Goal: Use online tool/utility: Utilize a website feature to perform a specific function

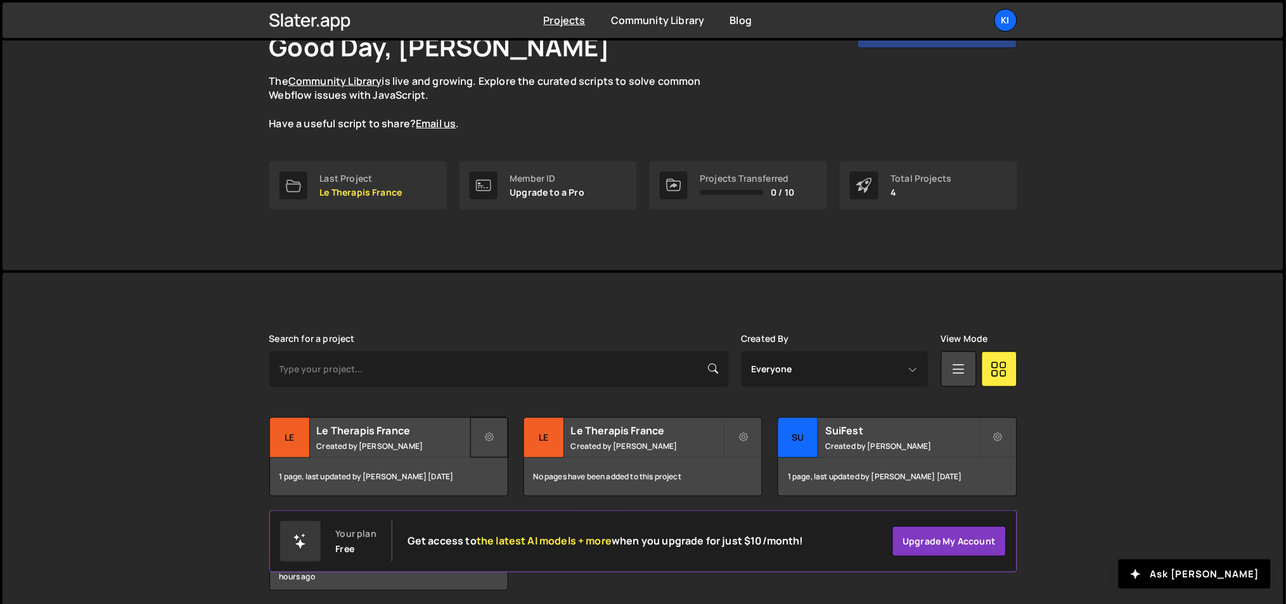
scroll to position [142, 0]
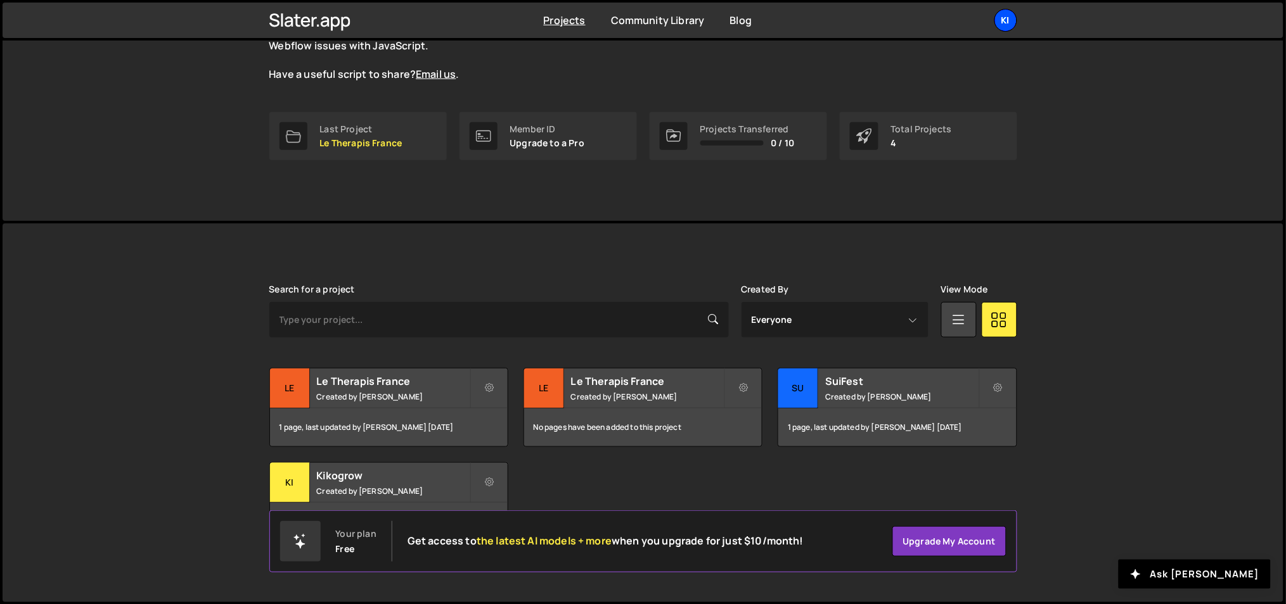
click at [999, 16] on div "Ki" at bounding box center [1005, 20] width 23 height 23
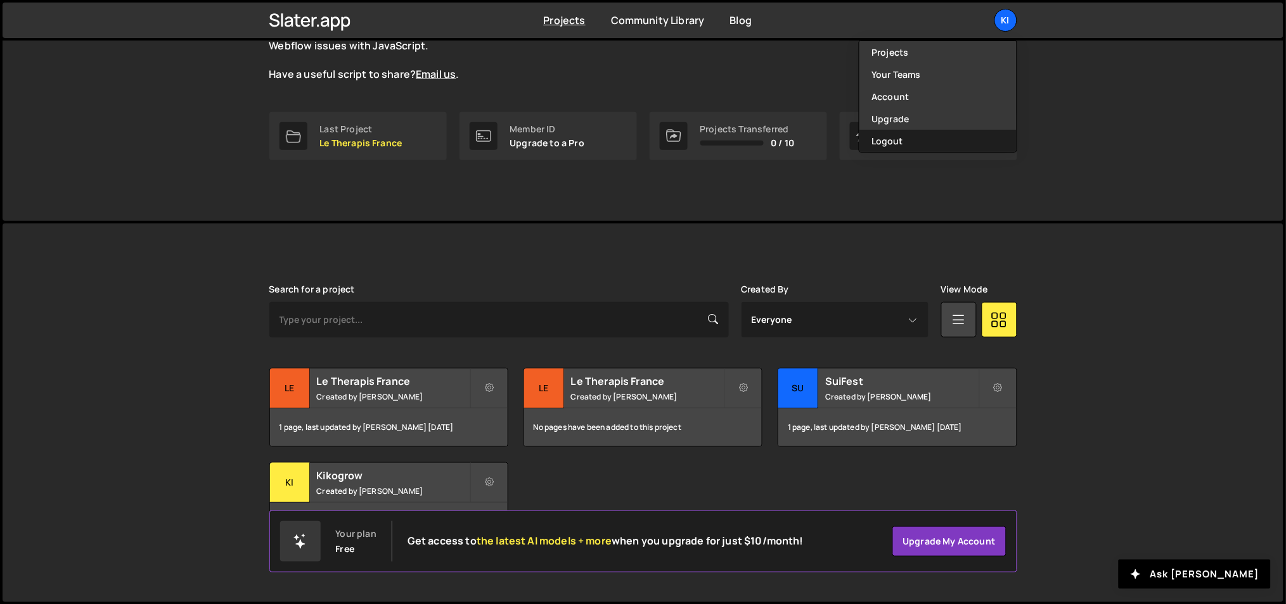
click at [936, 143] on button "Logout" at bounding box center [937, 141] width 157 height 22
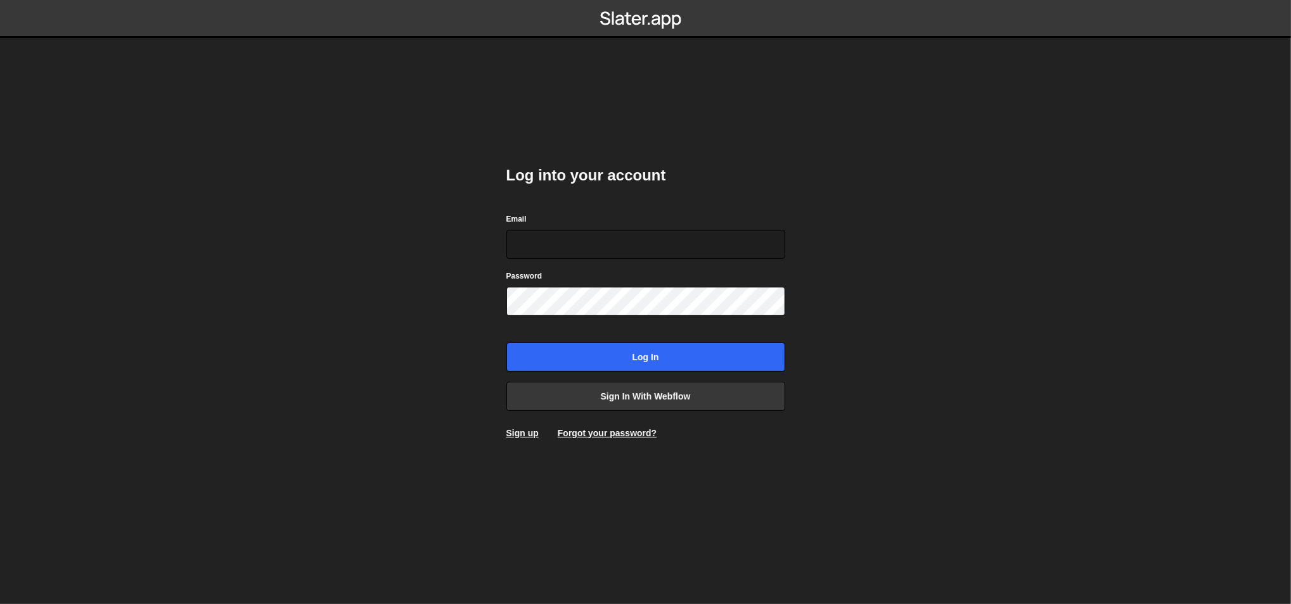
type input "ognjen@flowhivedigital.com"
click at [464, 348] on body "Log into your account Email ognjen@flowhivedigital.com Password Log in Sign in …" at bounding box center [645, 302] width 1291 height 604
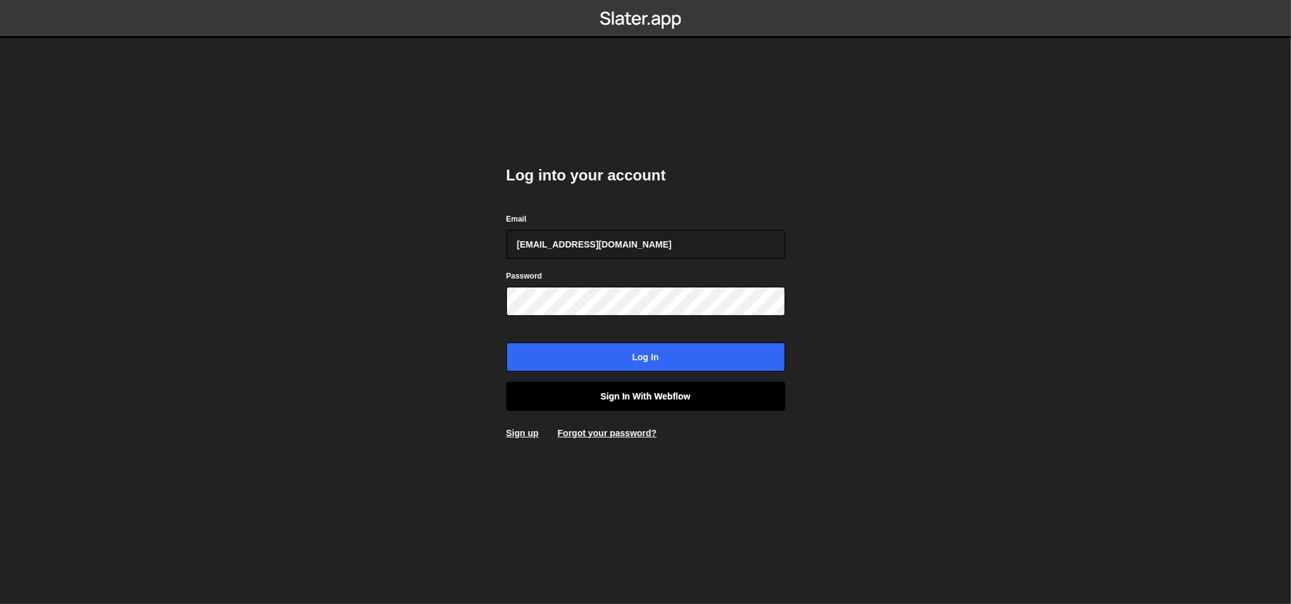
click at [534, 391] on link "Sign in with Webflow" at bounding box center [645, 396] width 279 height 29
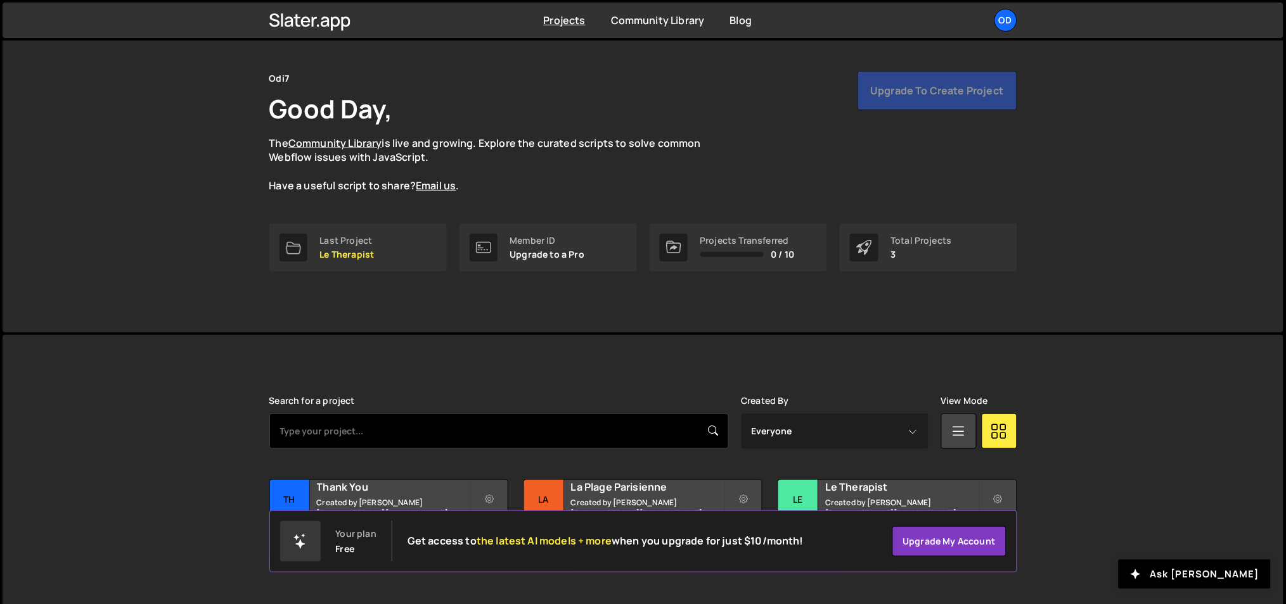
scroll to position [47, 0]
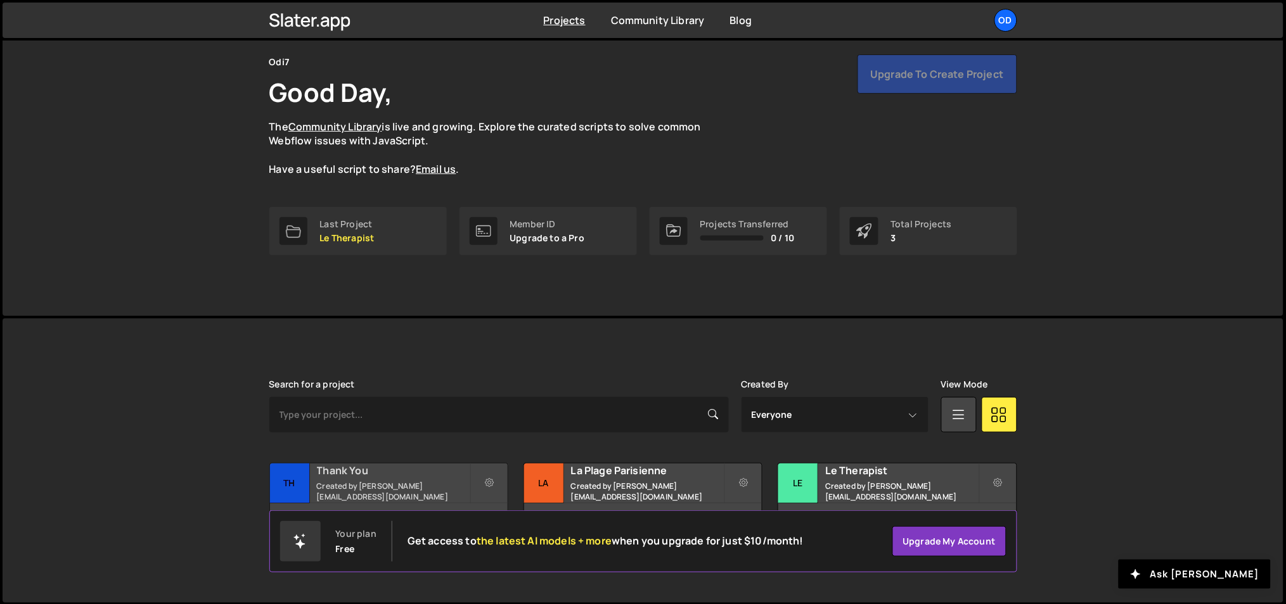
click at [368, 474] on h2 "Thank You" at bounding box center [393, 471] width 153 height 14
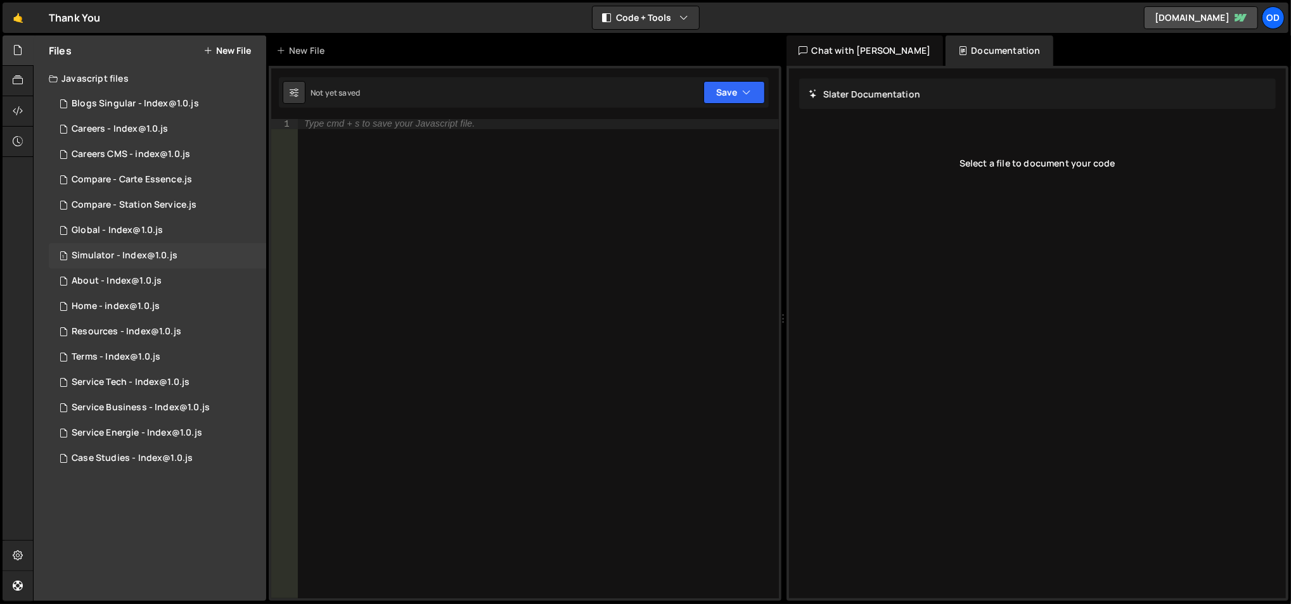
click at [136, 259] on div "Simulator - Index@1.0.js" at bounding box center [125, 255] width 106 height 11
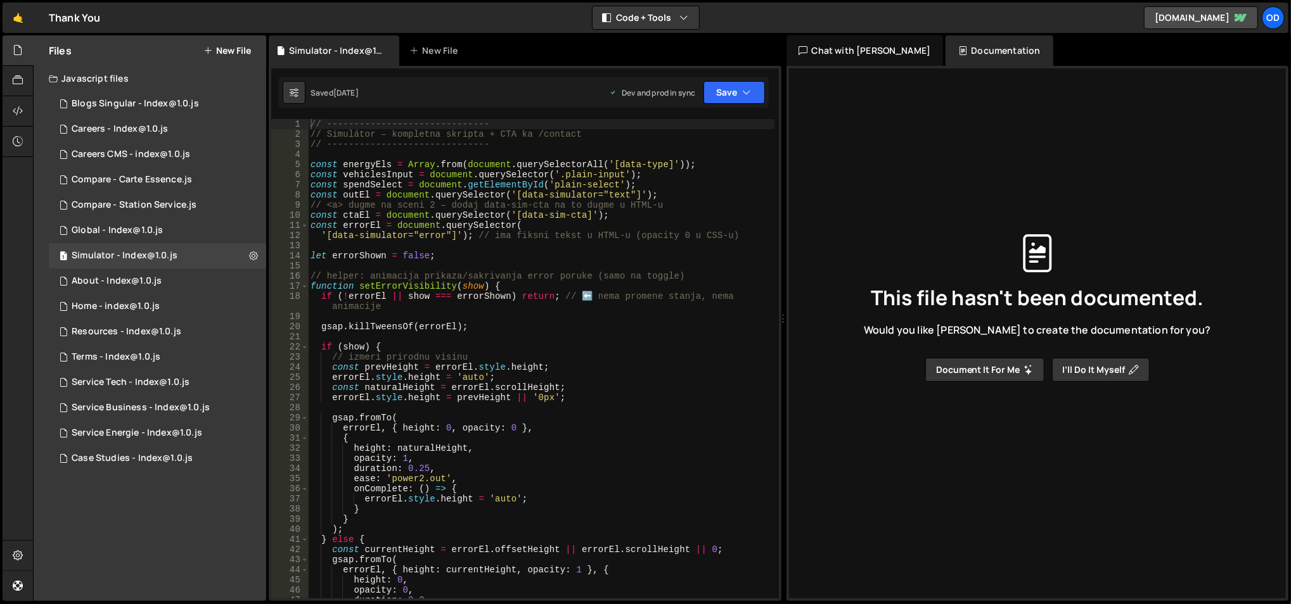
click at [474, 234] on div "// ------------------------------ // Simulátor – kompletna skripta + CTA ka /co…" at bounding box center [541, 369] width 467 height 501
type textarea "}"
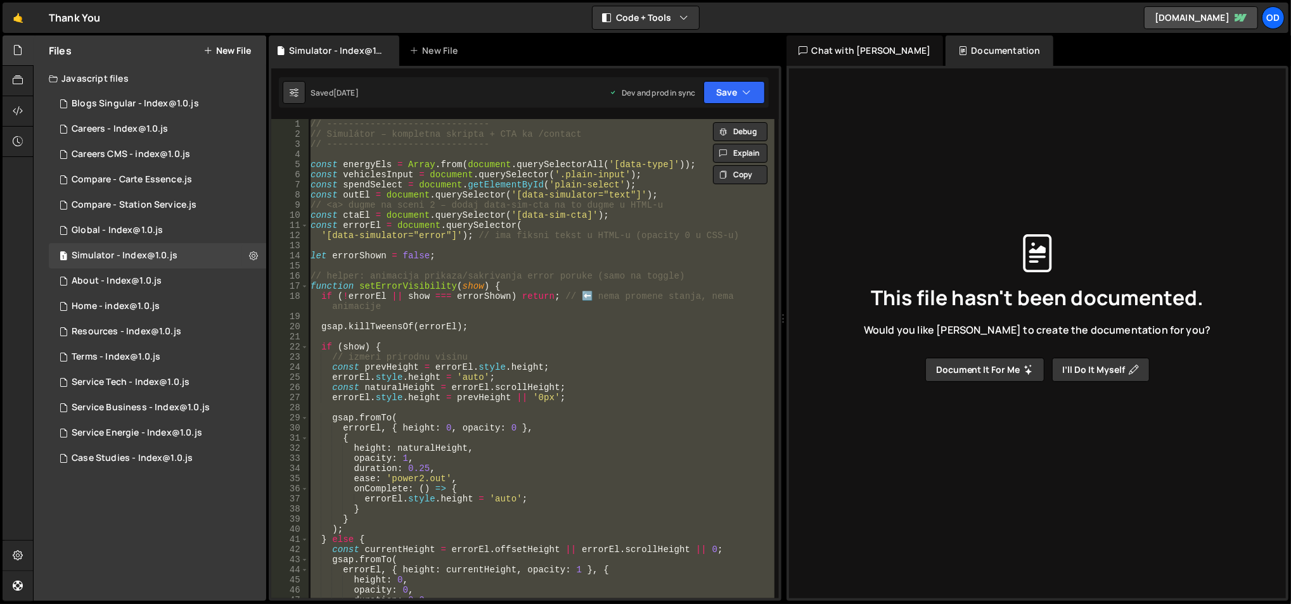
click at [208, 46] on icon at bounding box center [207, 51] width 9 height 10
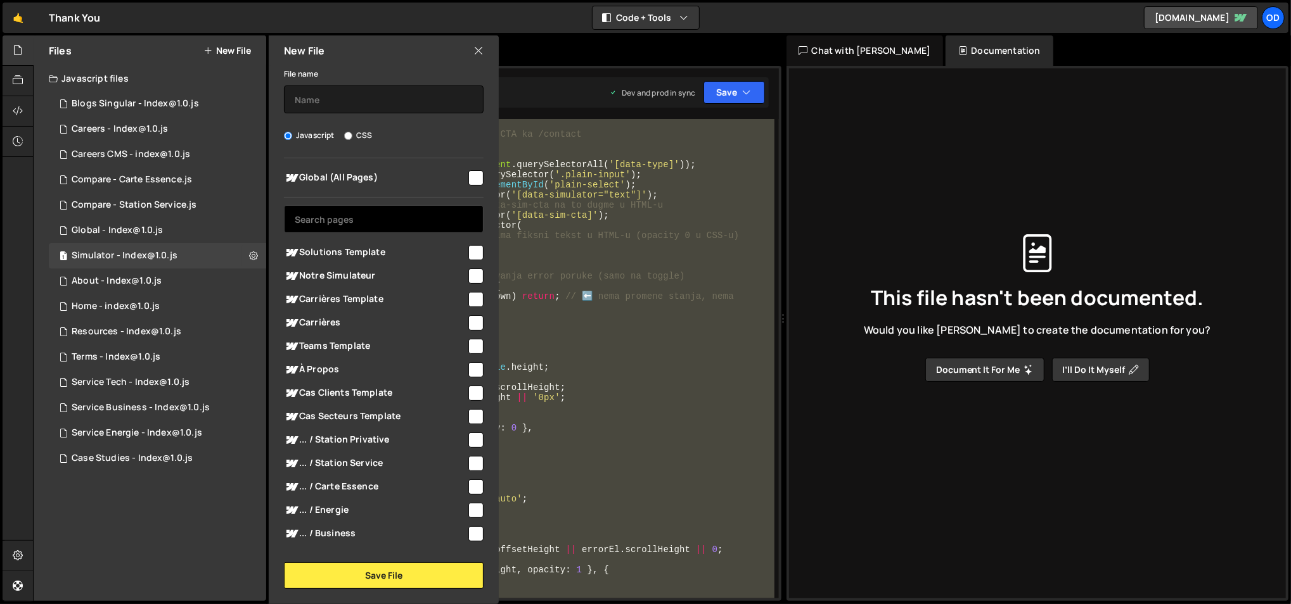
click at [366, 218] on input "text" at bounding box center [384, 219] width 200 height 28
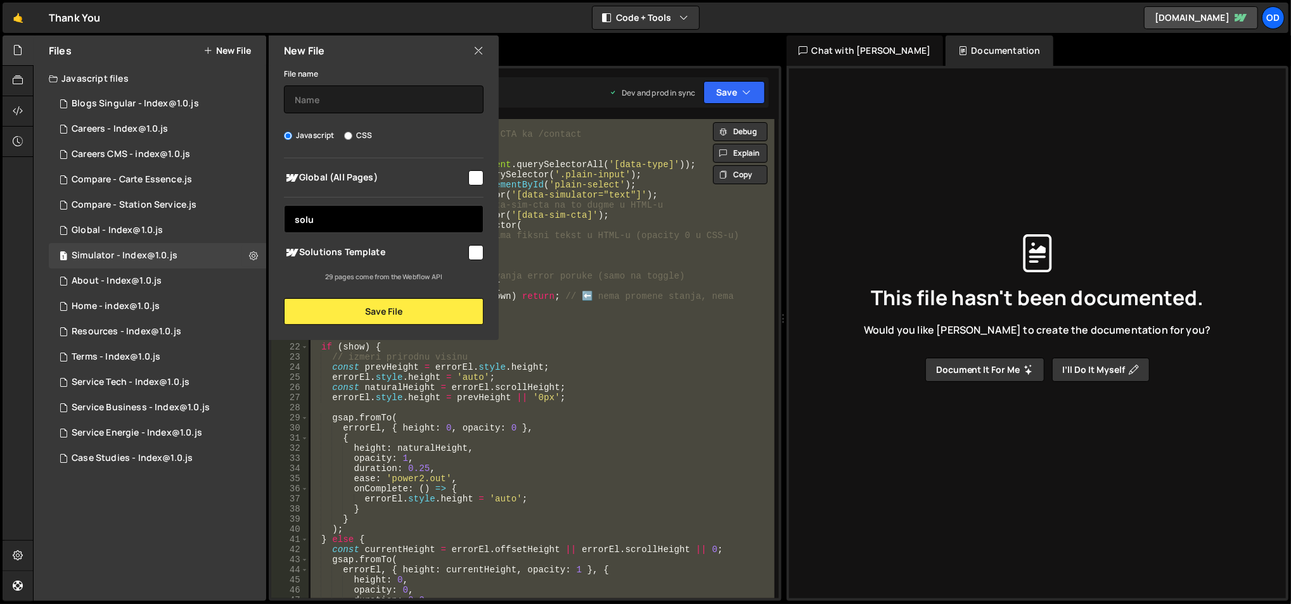
type input "solu"
click at [449, 246] on span "Solutions Template" at bounding box center [375, 252] width 182 height 15
checkbox input "true"
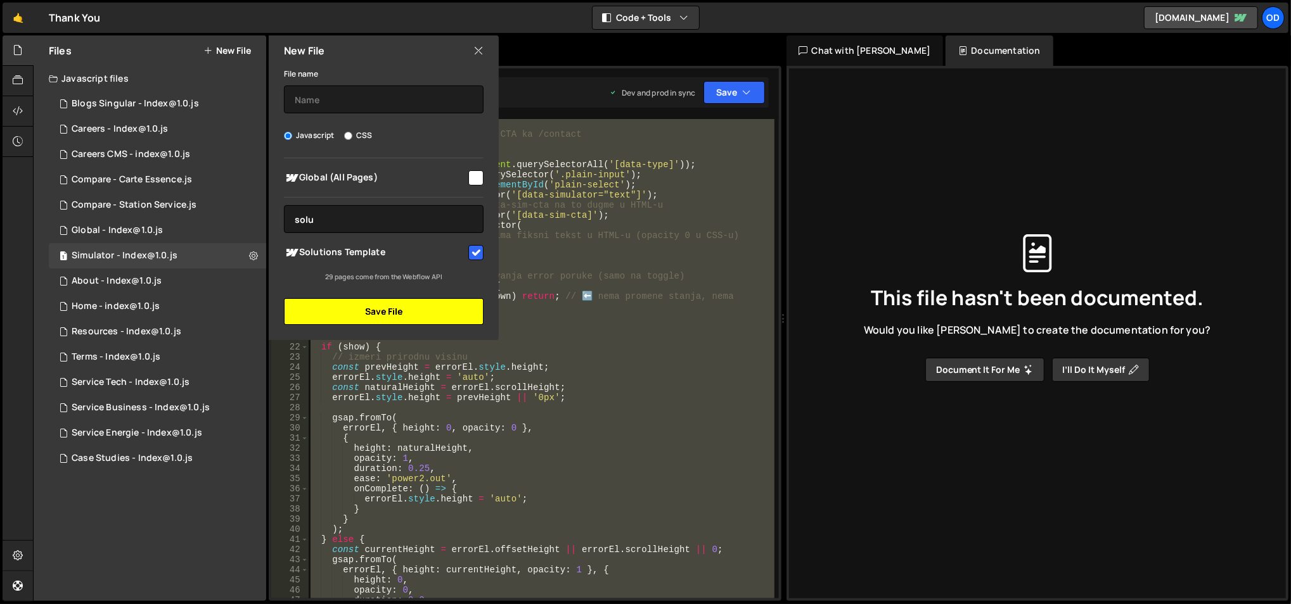
click at [421, 316] on button "Save File" at bounding box center [384, 311] width 200 height 27
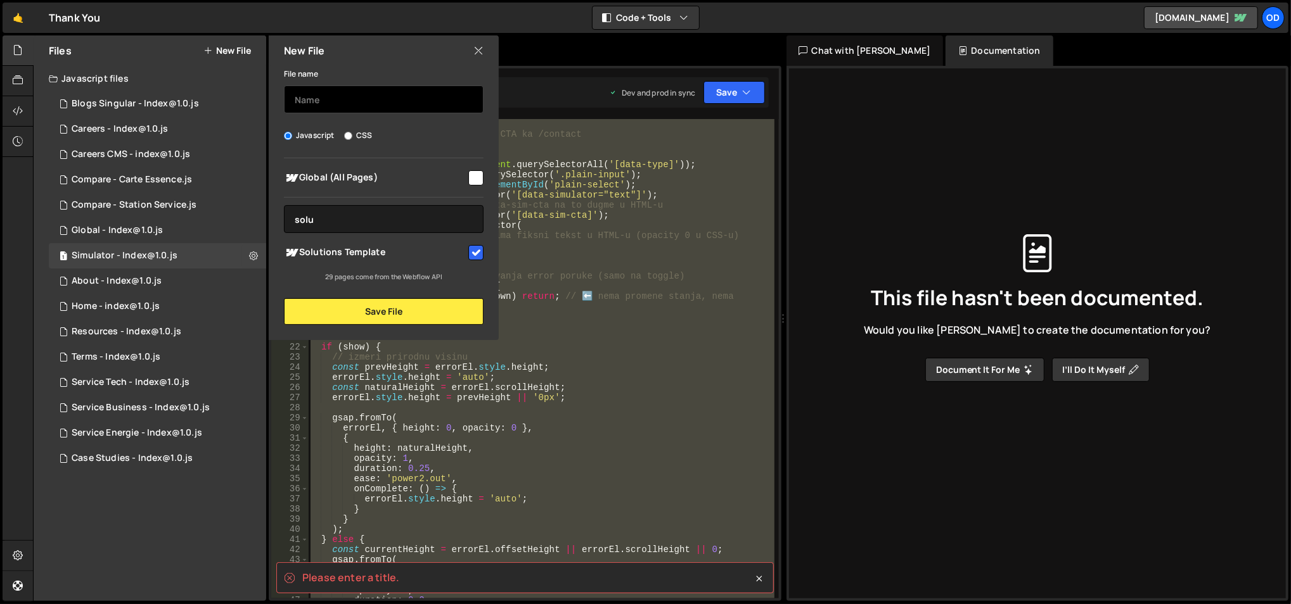
click at [339, 101] on input "text" at bounding box center [384, 100] width 200 height 28
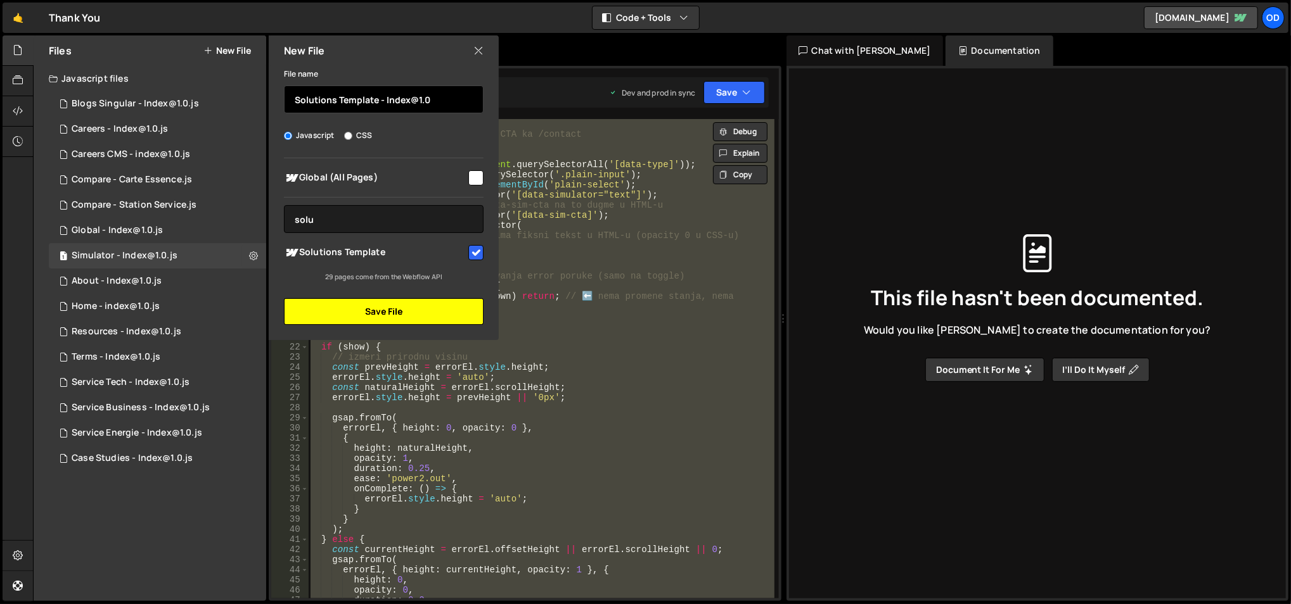
type input "Solutions Template - Index@1.0"
click at [379, 323] on button "Save File" at bounding box center [384, 311] width 200 height 27
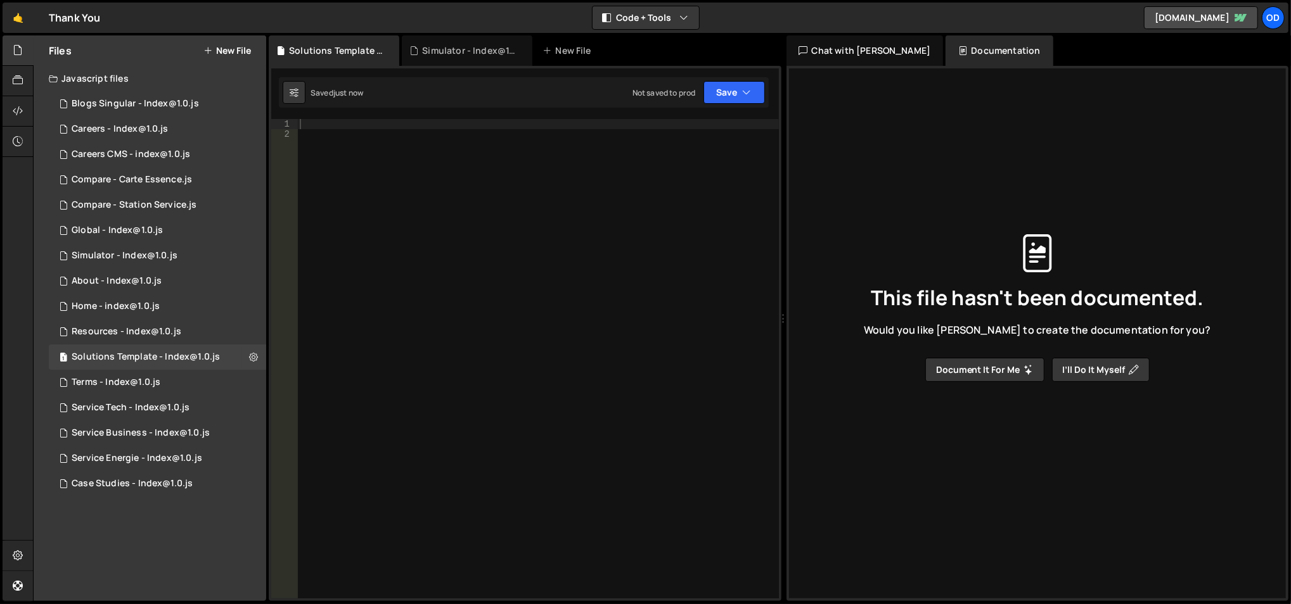
click at [373, 123] on div at bounding box center [538, 369] width 482 height 501
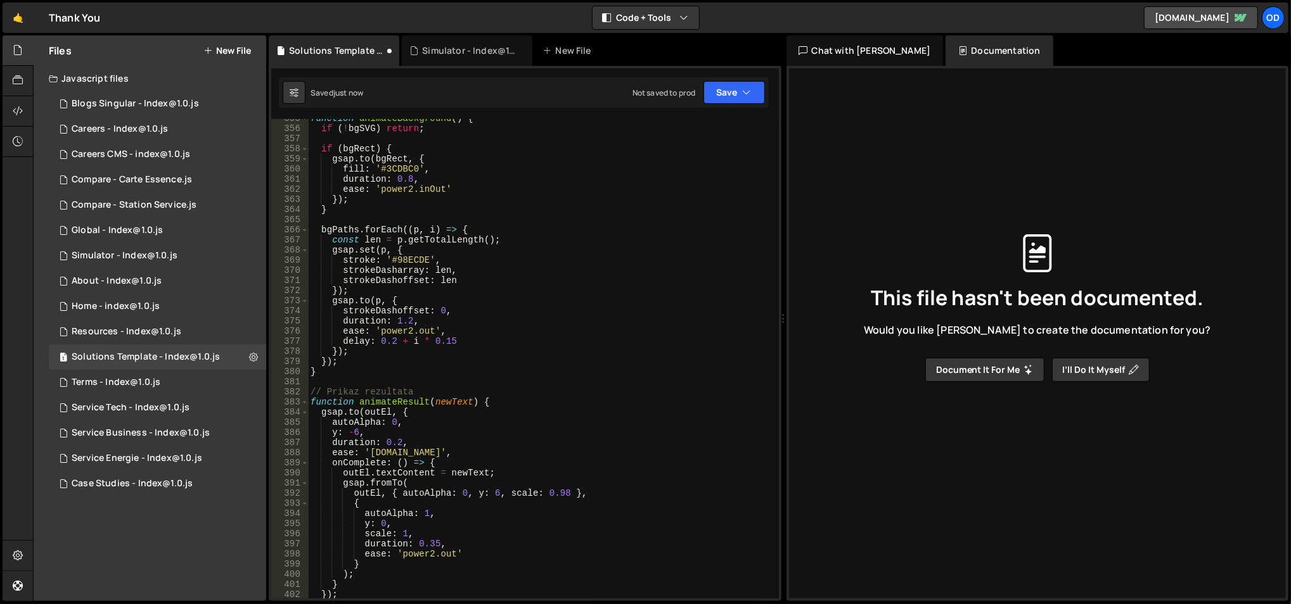
scroll to position [3655, 0]
click at [741, 94] on button "Save" at bounding box center [733, 92] width 61 height 23
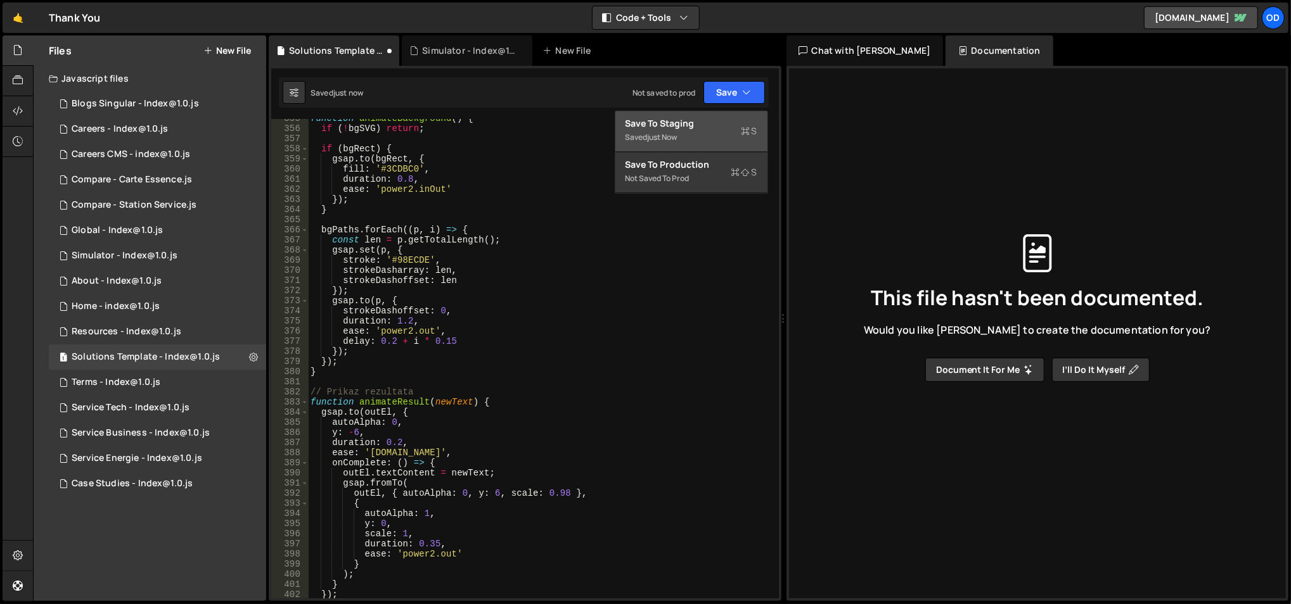
click at [702, 115] on button "Save to Staging S Saved just now" at bounding box center [691, 131] width 152 height 41
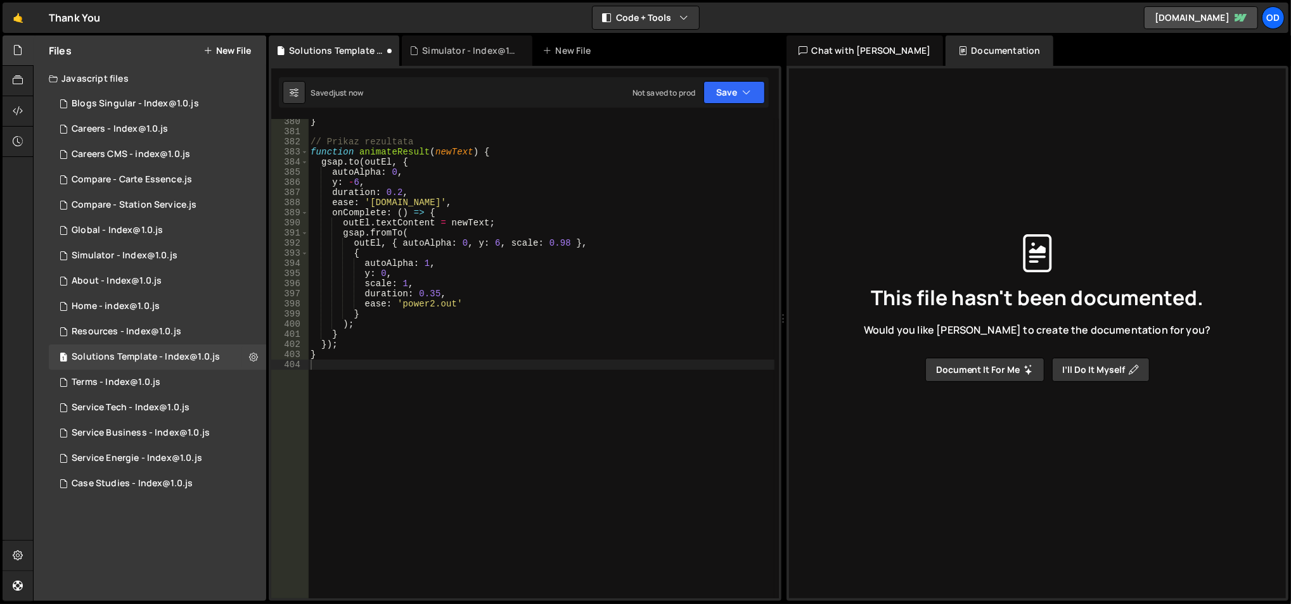
scroll to position [3906, 0]
click at [752, 95] on button "Save" at bounding box center [733, 92] width 61 height 23
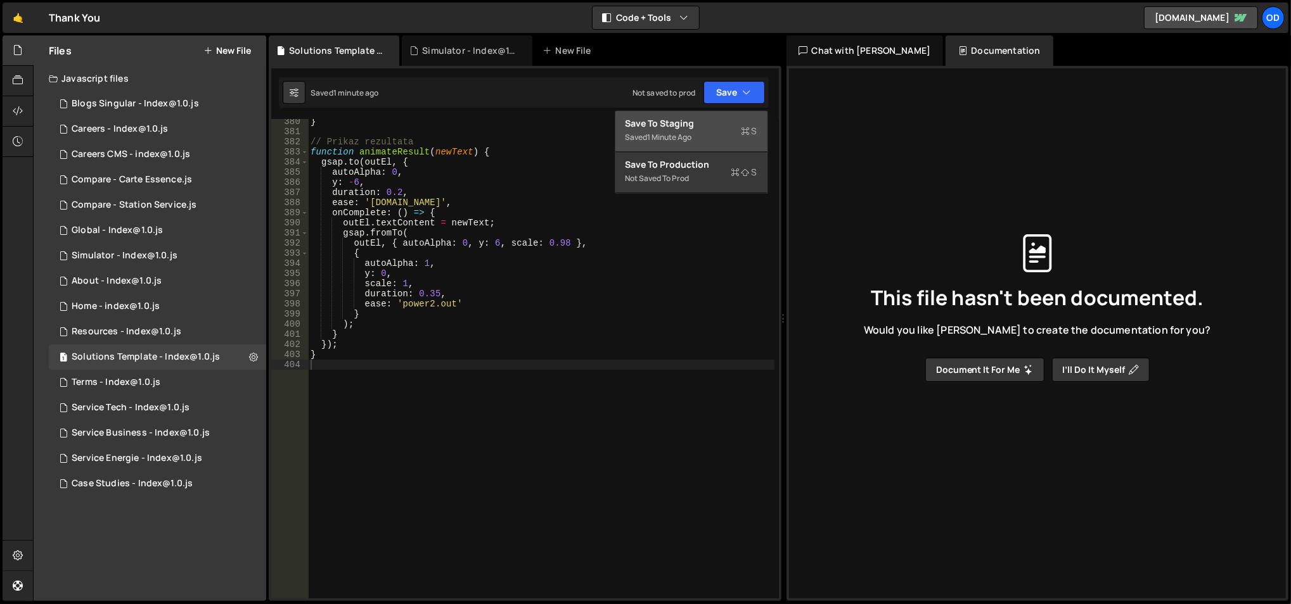
click at [717, 124] on div "Save to Staging S" at bounding box center [691, 123] width 132 height 13
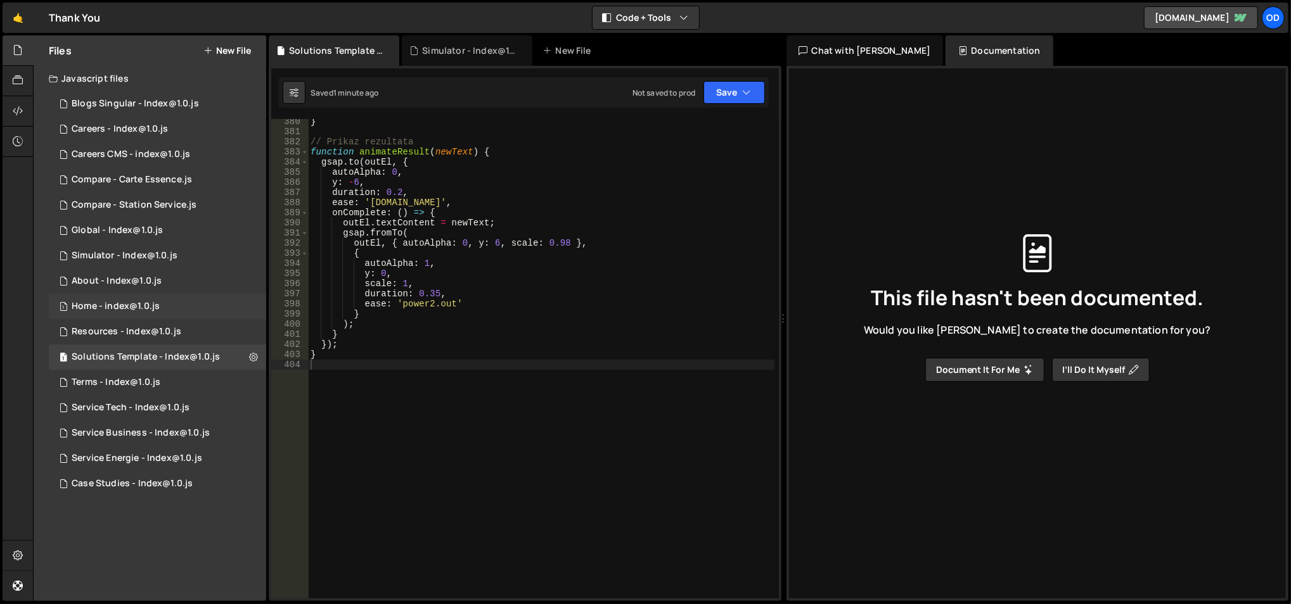
click at [151, 310] on div "Home - index@1.0.js" at bounding box center [116, 306] width 88 height 11
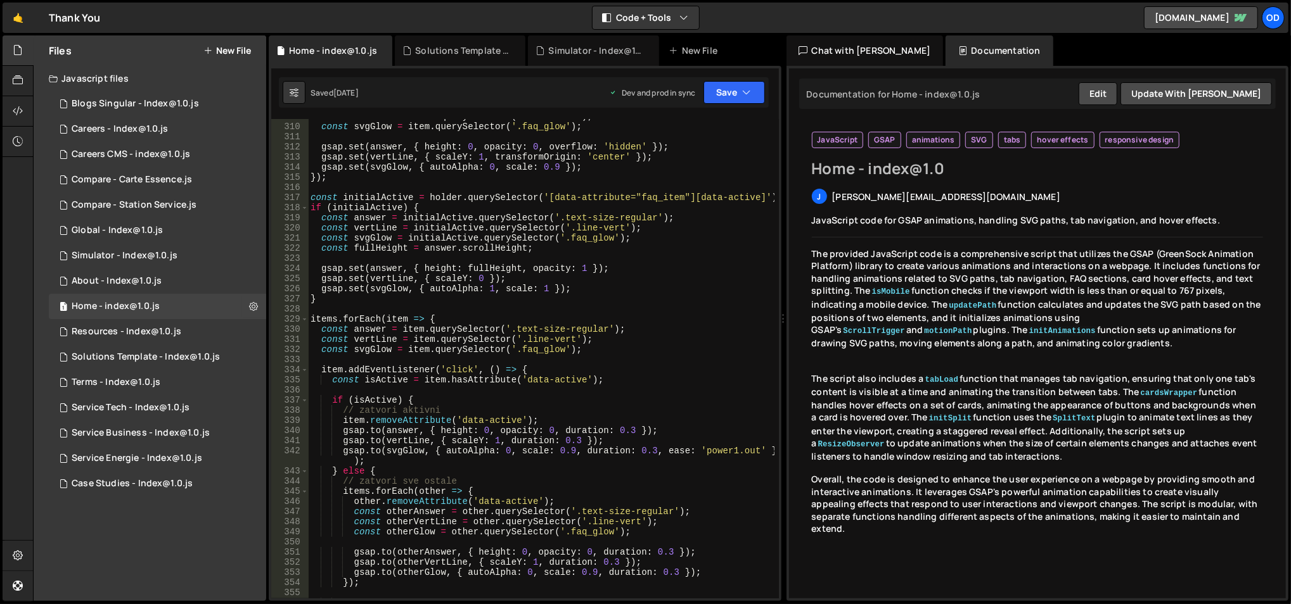
scroll to position [2806, 0]
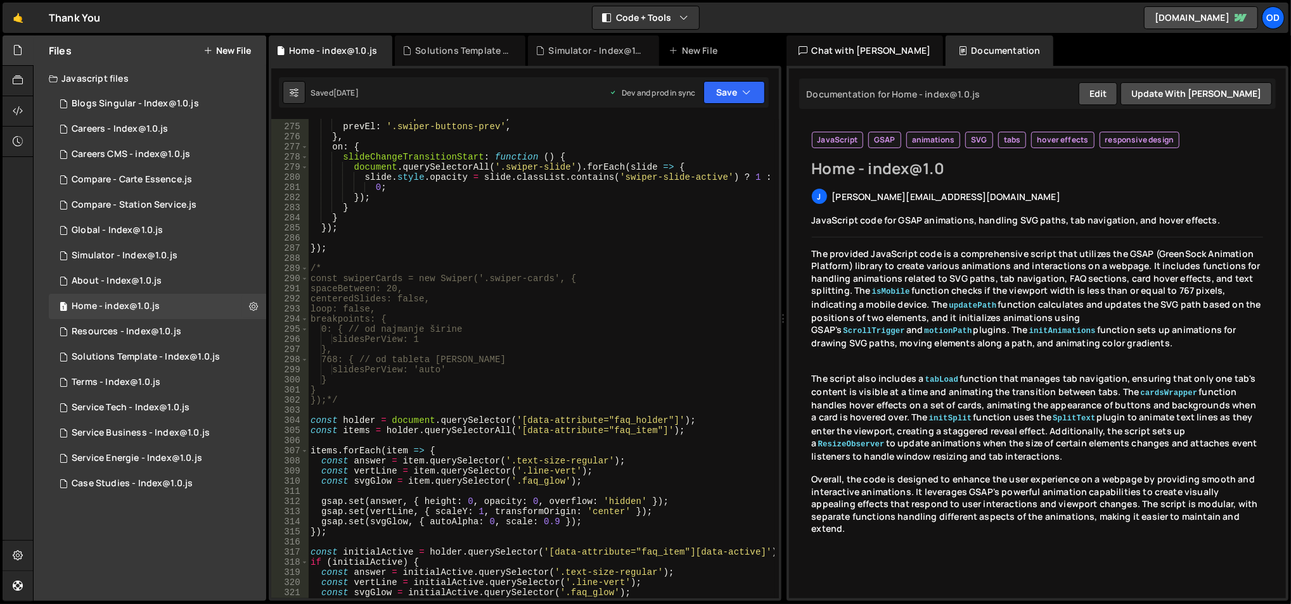
type textarea "centeredSlides: false,"
click at [507, 302] on div "nextEl : '.swiper-buttons-next' , prevEl : '.swiper-buttons-prev' , } , on : { …" at bounding box center [541, 362] width 467 height 501
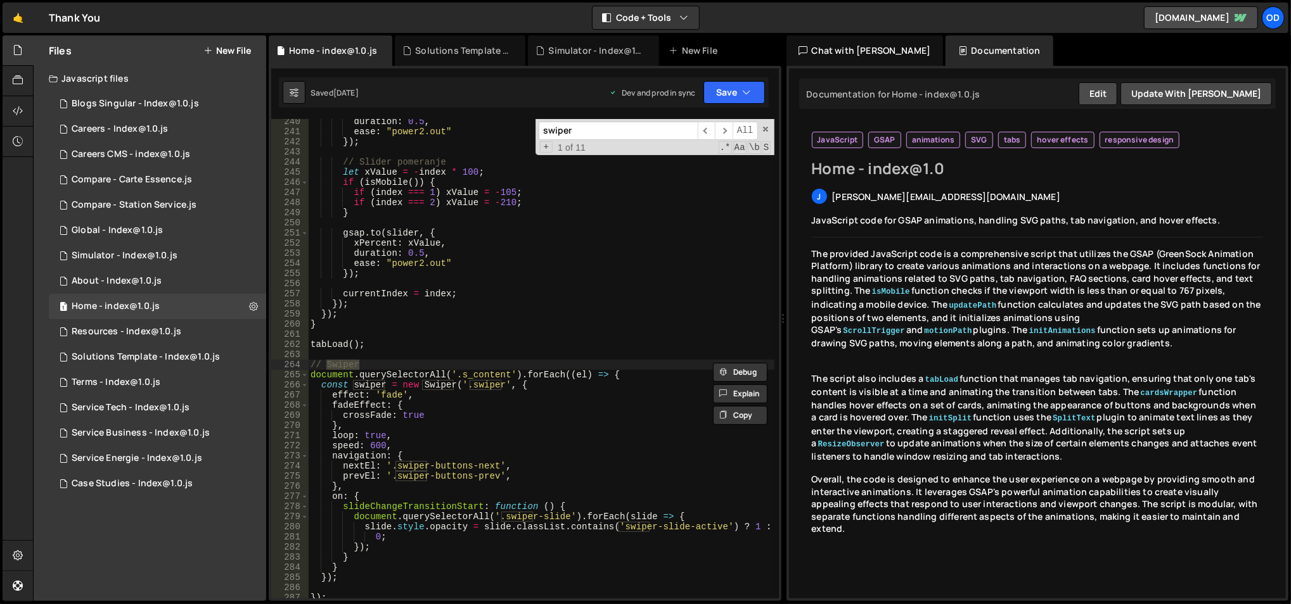
scroll to position [2557, 0]
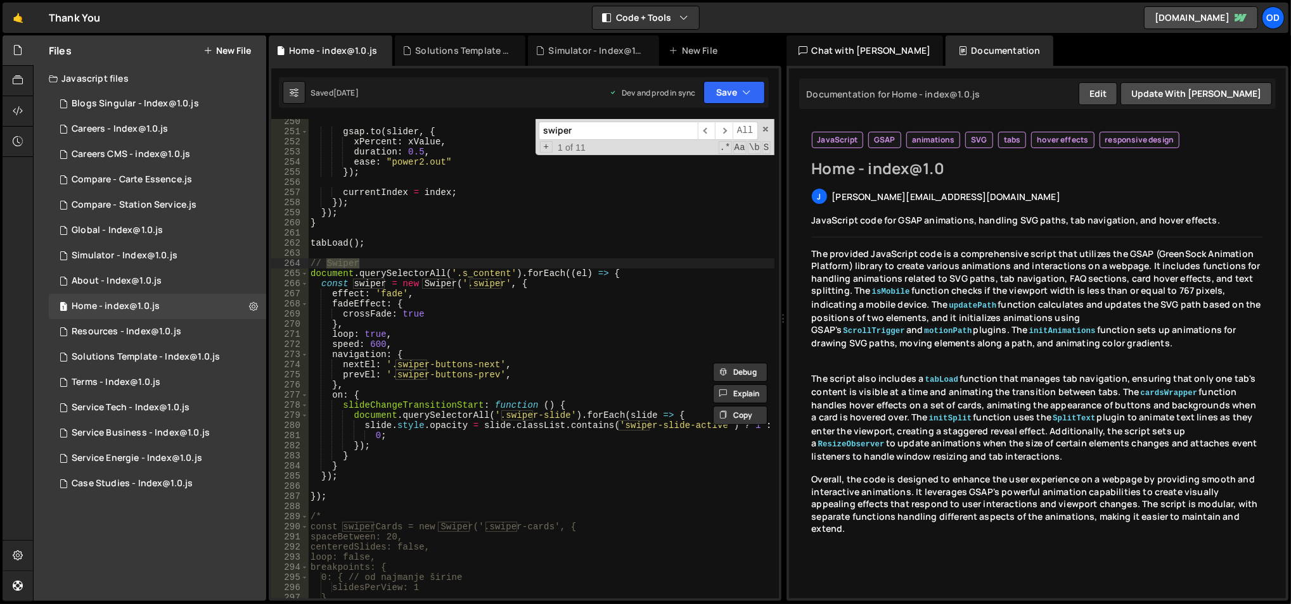
type input "swiper"
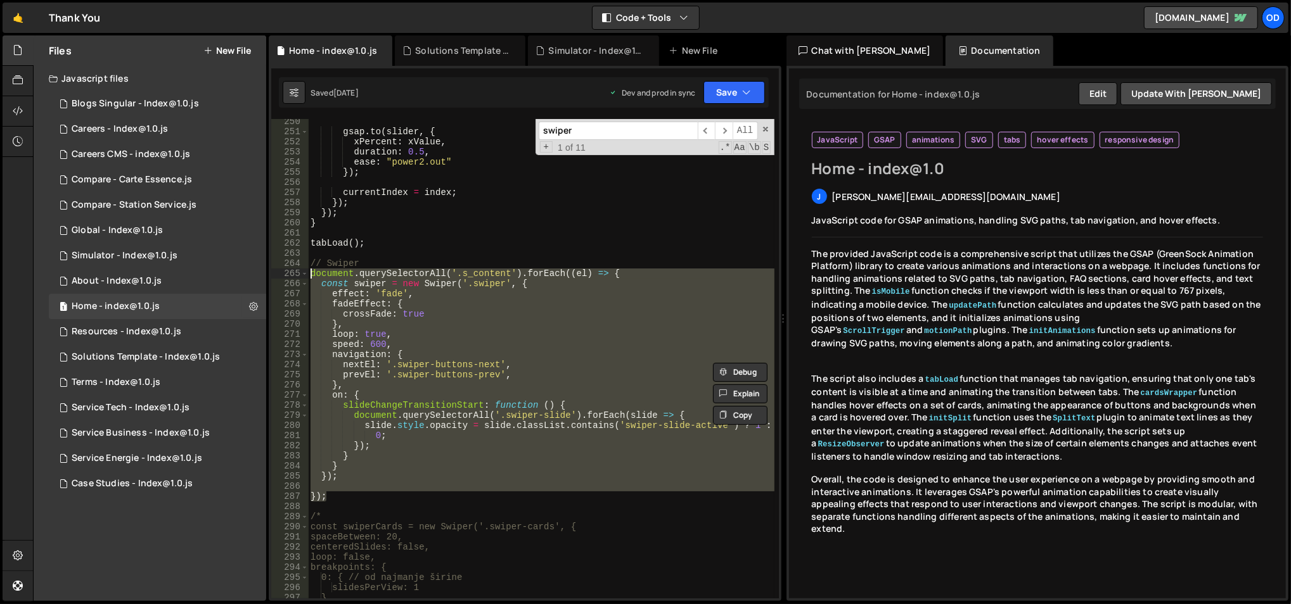
drag, startPoint x: 354, startPoint y: 496, endPoint x: 310, endPoint y: 274, distance: 226.0
click at [310, 274] on div "gsap . to ( slider , { xPercent : xValue , duration : 0.5 , ease : "power2.out"…" at bounding box center [541, 367] width 467 height 501
type textarea "document.querySelectorAll('.s_content').forEach((el) => { const swiper = new Sw…"
click at [169, 352] on div "Solutions Template - Index@1.0.js" at bounding box center [146, 357] width 148 height 11
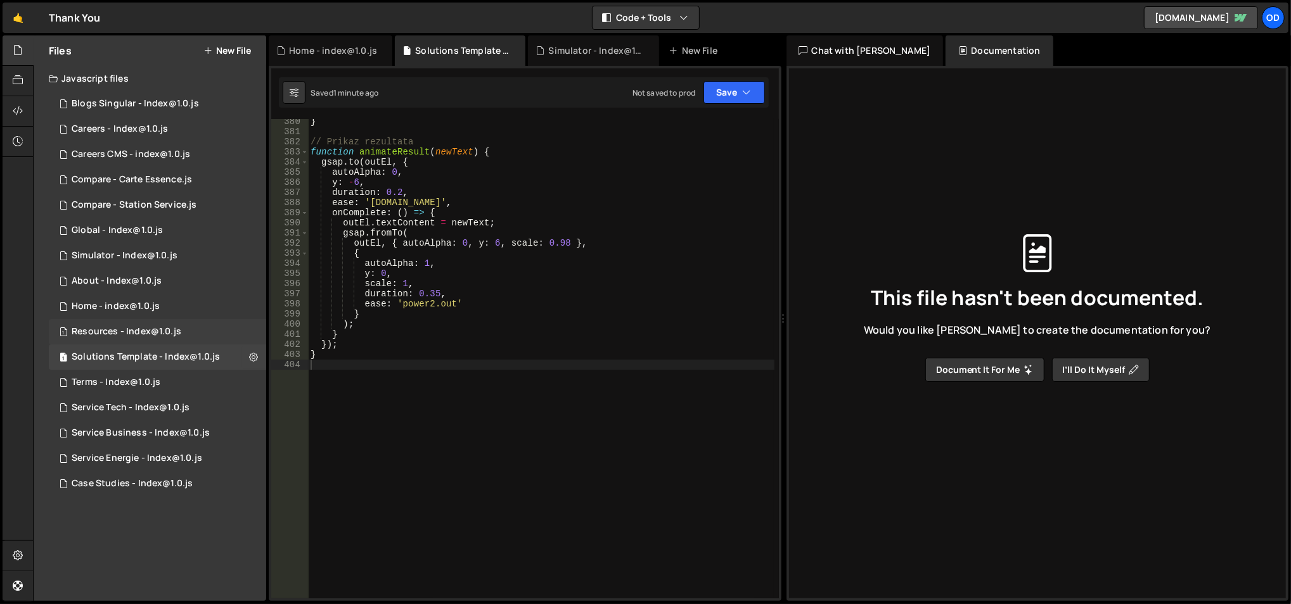
click at [165, 336] on div "Resources - Index@1.0.js" at bounding box center [127, 331] width 110 height 11
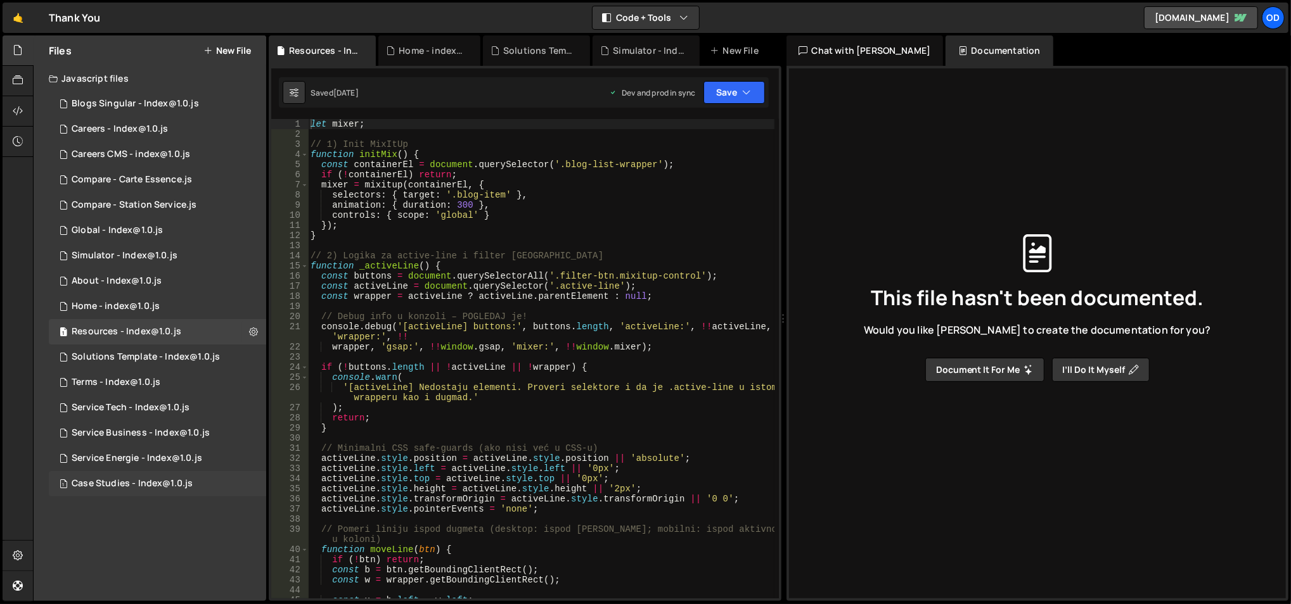
click at [182, 477] on div "1 Case Studies - Index@1.0.js 0" at bounding box center [157, 483] width 217 height 25
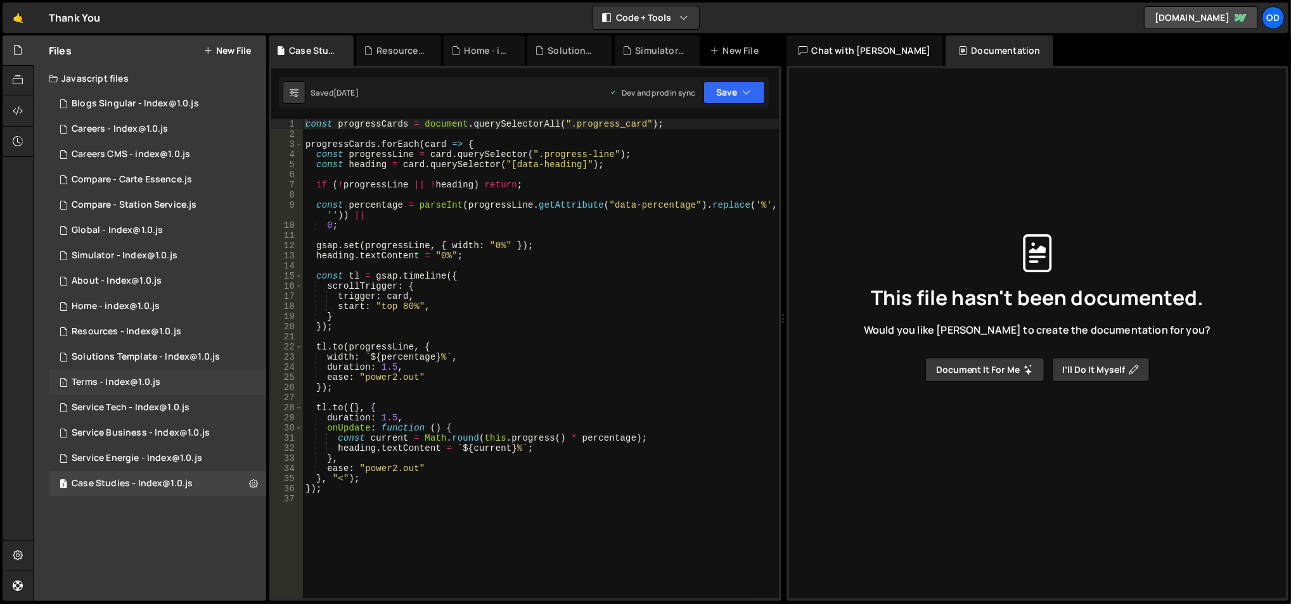
click at [166, 370] on div "1 Terms - Index@1.0.js 0" at bounding box center [157, 382] width 217 height 25
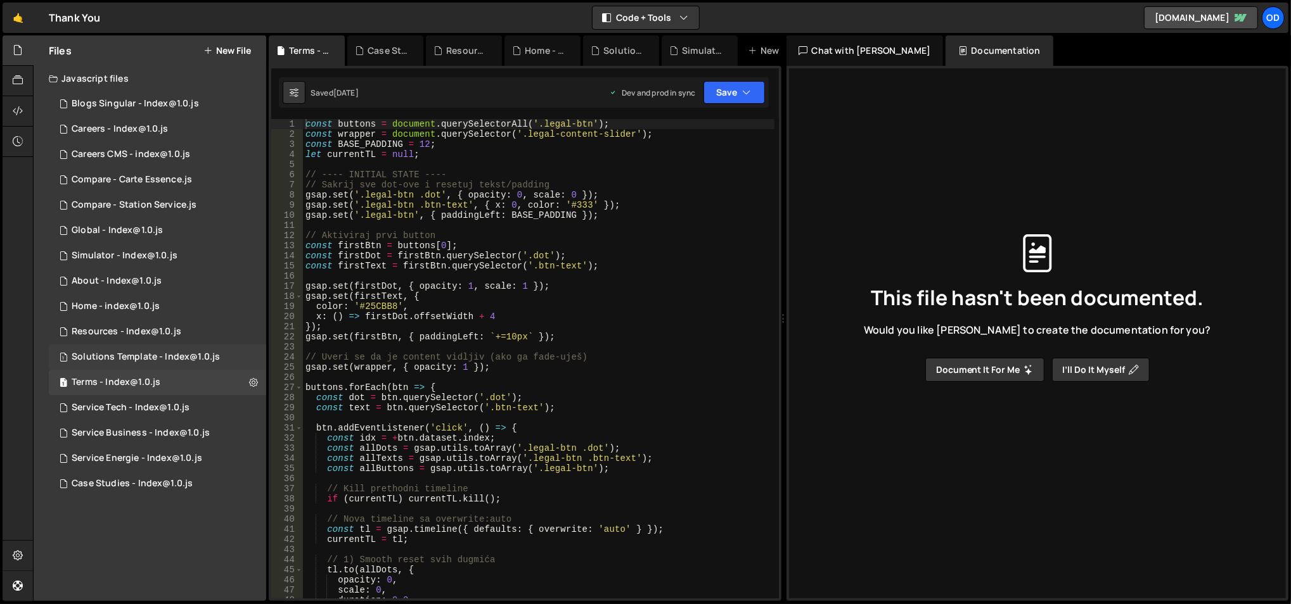
click at [168, 352] on div "Solutions Template - Index@1.0.js" at bounding box center [146, 357] width 148 height 11
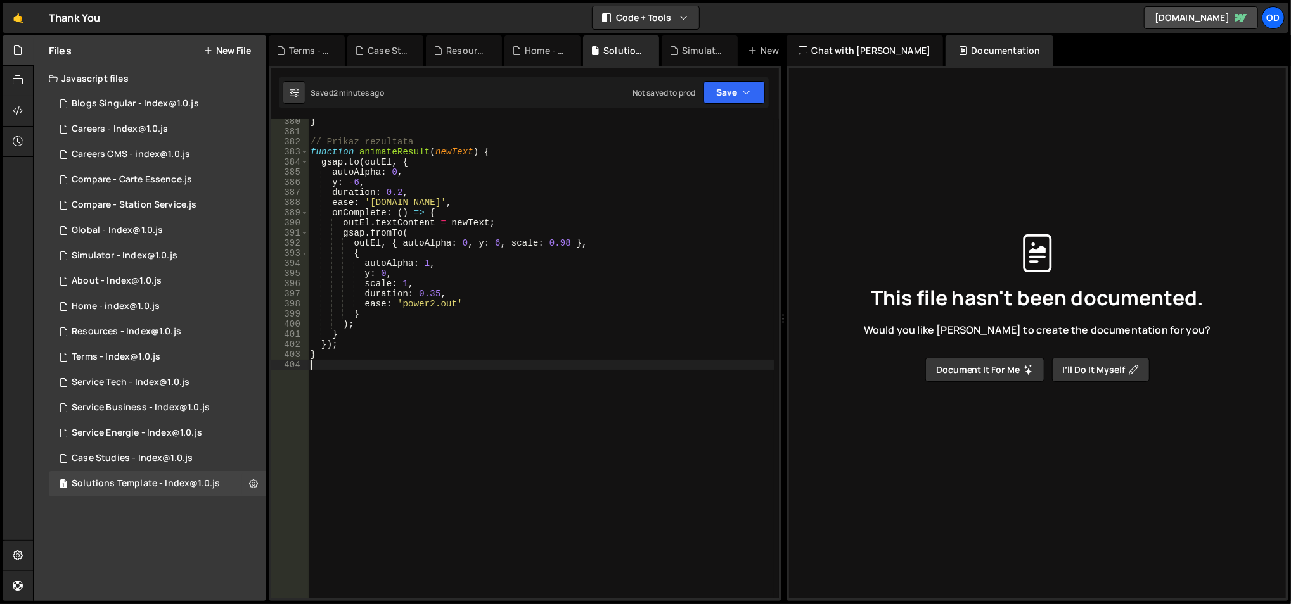
click at [426, 366] on div "} // Prikaz rezultata function animateResult ( newText ) { gsap . to ( outEl , …" at bounding box center [541, 367] width 467 height 501
paste textarea "});"
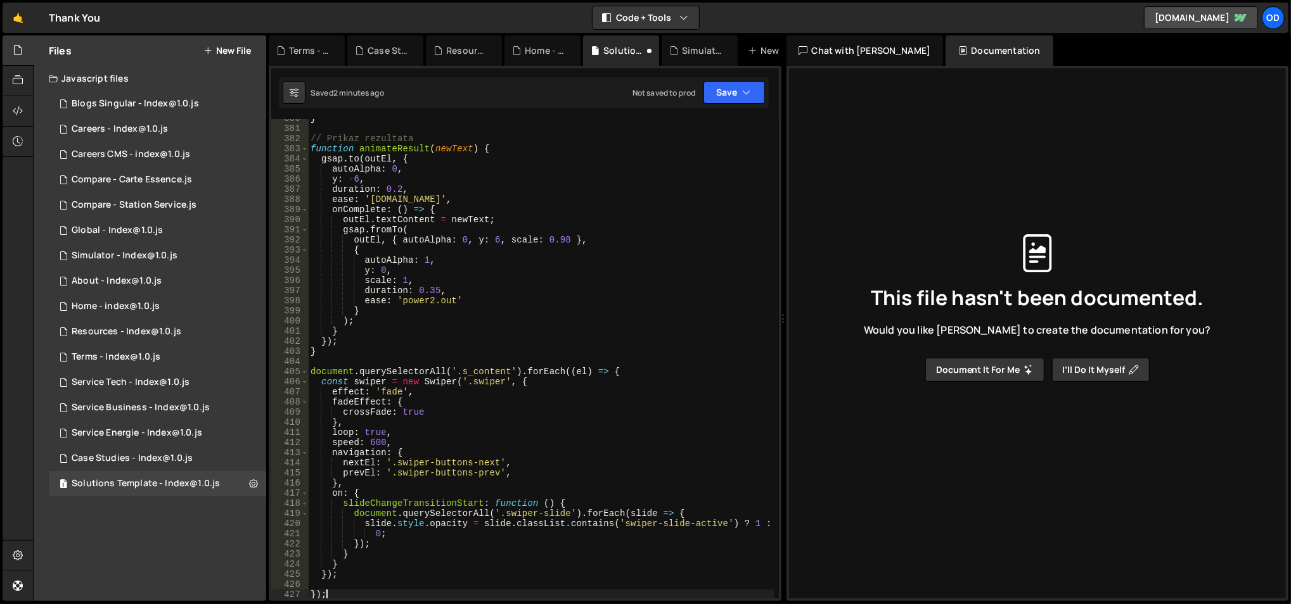
scroll to position [3908, 0]
type textarea "});"
click at [142, 310] on div "Home - index@1.0.js" at bounding box center [116, 306] width 88 height 11
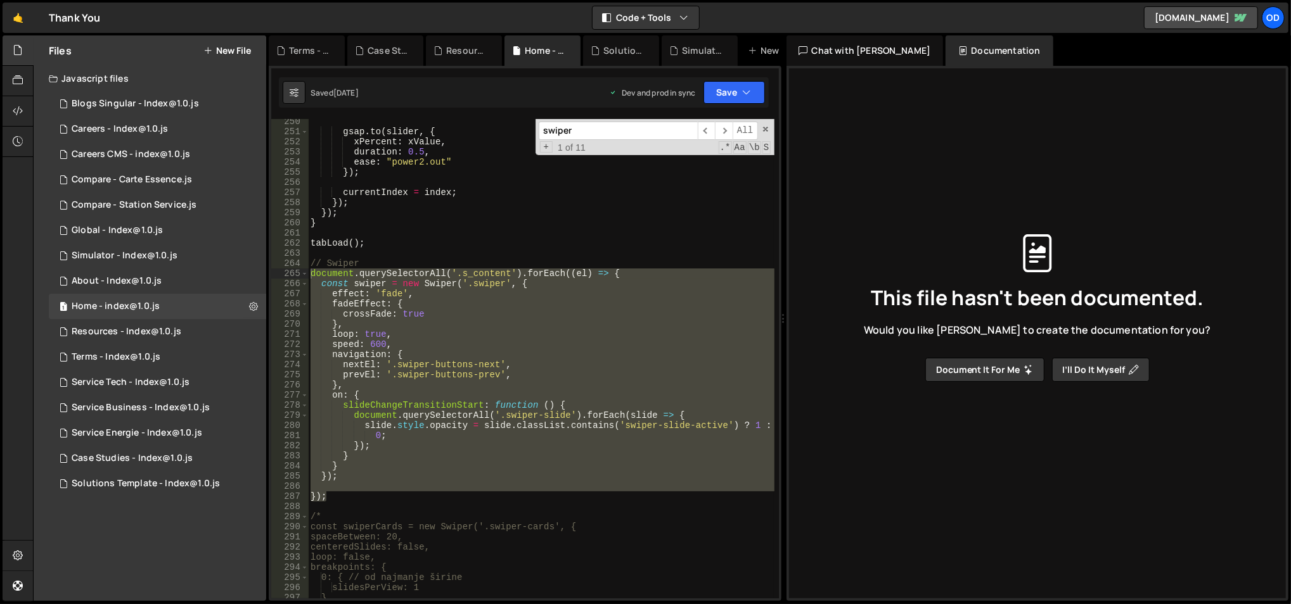
click at [482, 291] on div "gsap . to ( slider , { xPercent : xValue , duration : 0.5 , ease : "power2.out"…" at bounding box center [541, 359] width 466 height 480
type textarea "effect: 'fade',"
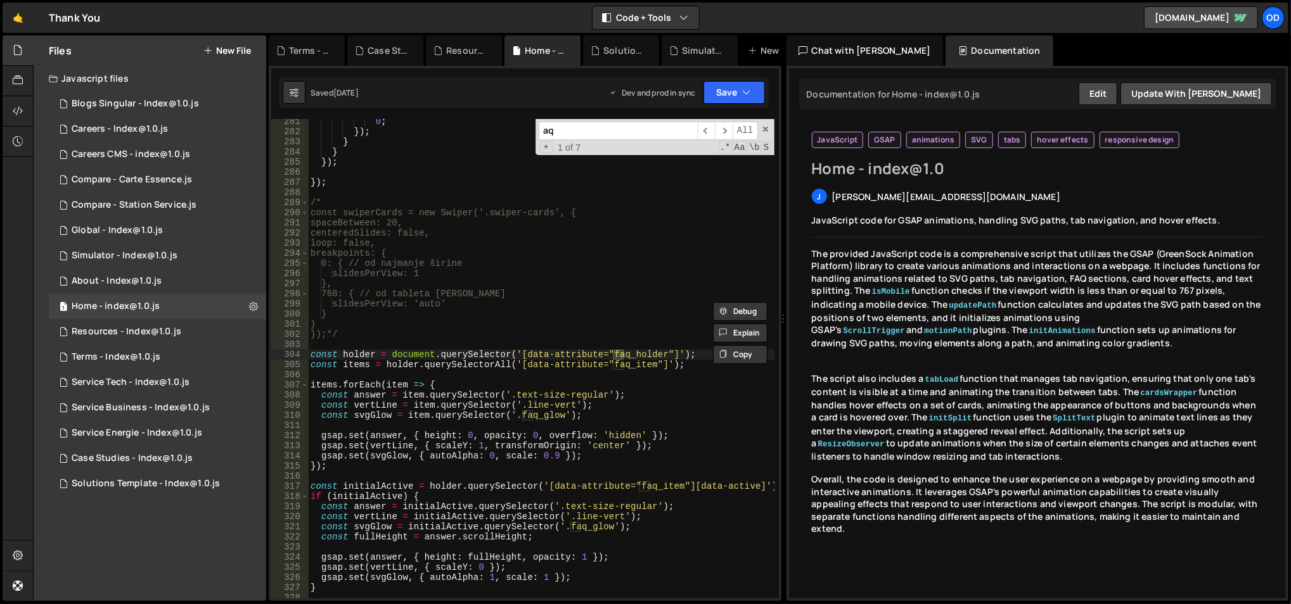
scroll to position [2872, 0]
type input "a"
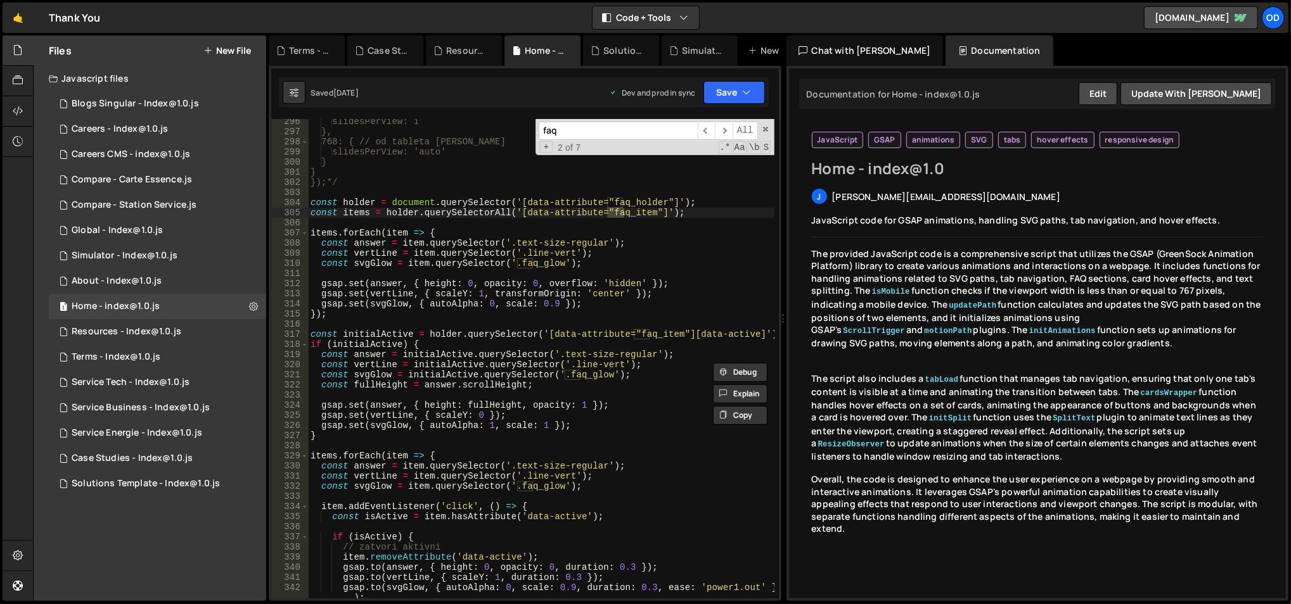
scroll to position [3024, 0]
type input "faq"
click at [308, 203] on div "304" at bounding box center [289, 203] width 37 height 10
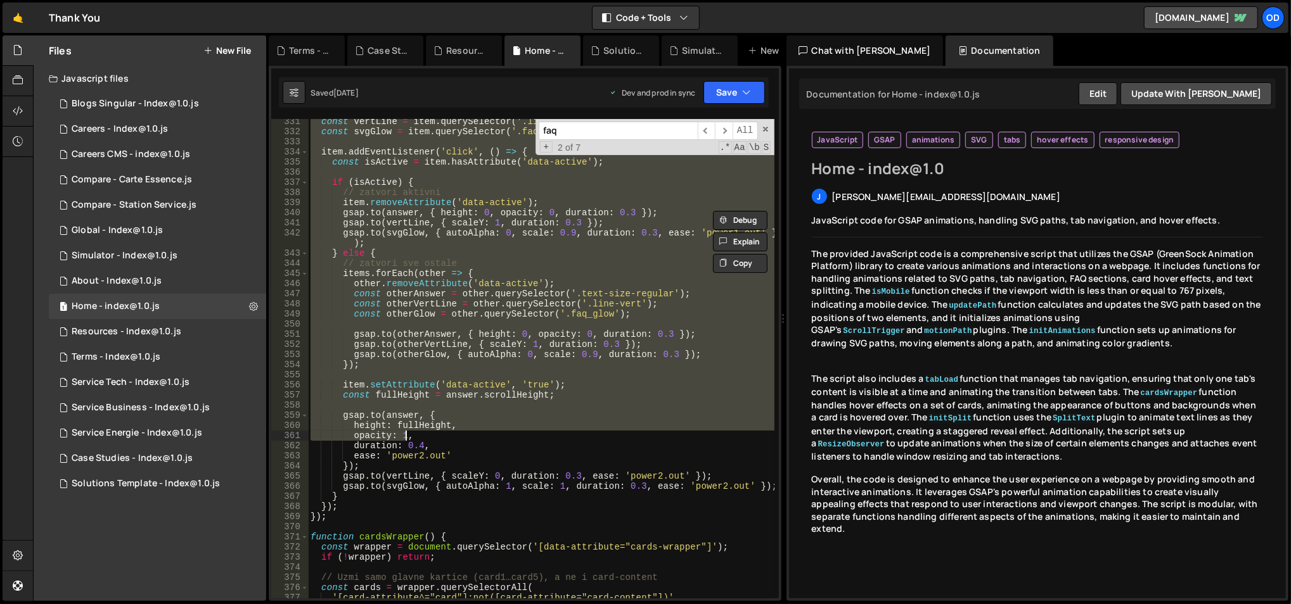
scroll to position [3480, 0]
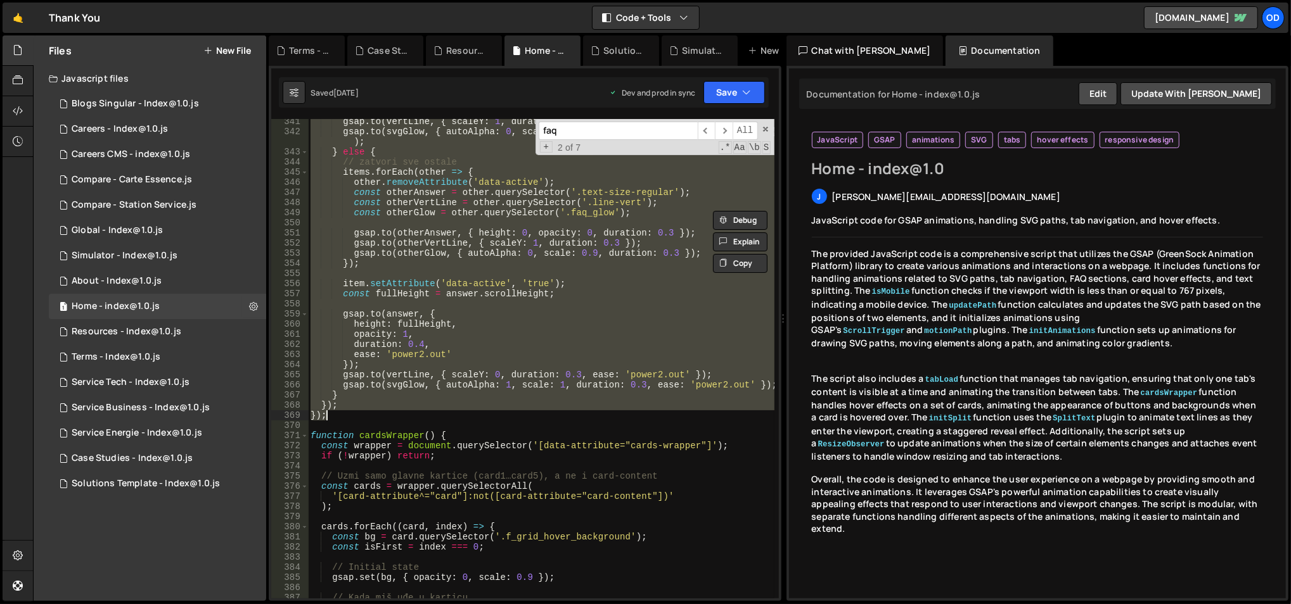
drag, startPoint x: 310, startPoint y: 203, endPoint x: 400, endPoint y: 414, distance: 230.0
click at [400, 414] on div "gsap . to ( vertLine , { scaleY : 1 , duration : 0.3 }) ; gsap . to ( svgGlow ,…" at bounding box center [541, 367] width 467 height 501
type textarea "}); });"
click at [150, 483] on div "Solutions Template - Index@1.0.js" at bounding box center [146, 483] width 148 height 11
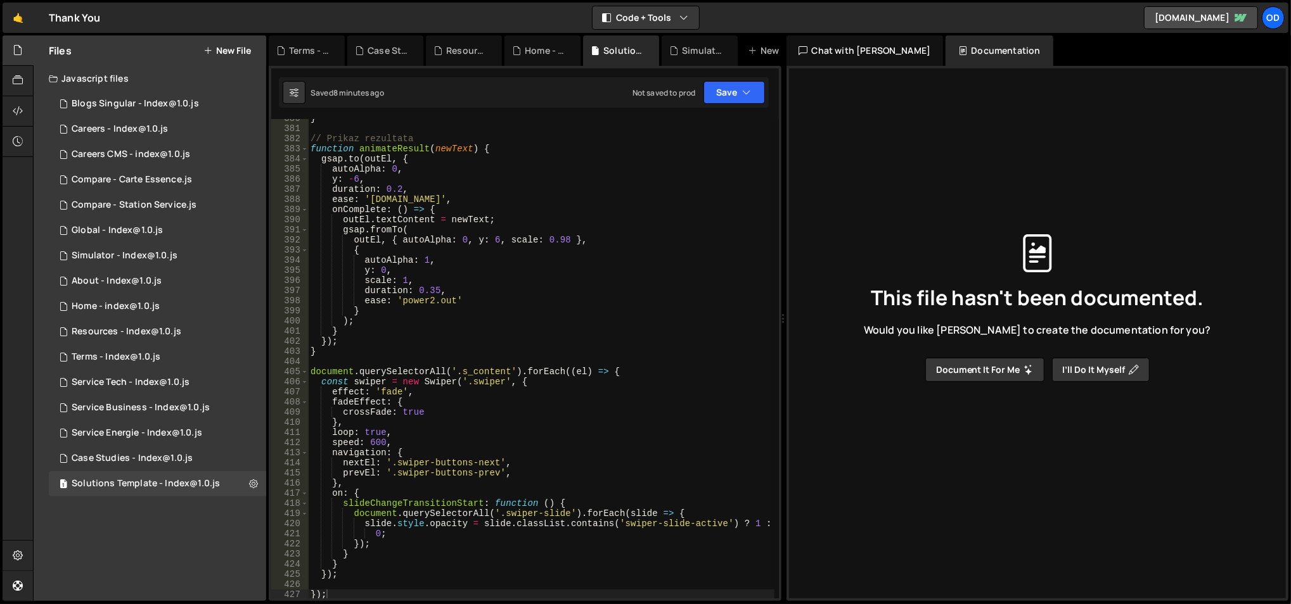
scroll to position [4154, 0]
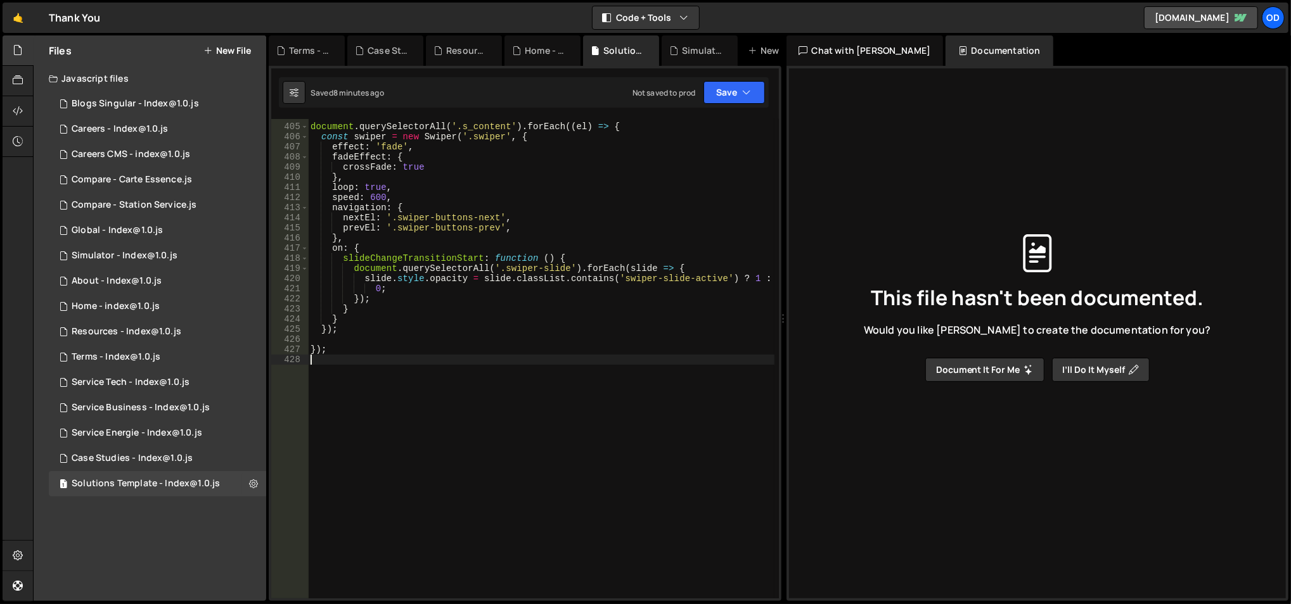
click at [457, 469] on div "document . querySelectorAll ( '.s_content' ) . forEach (( el ) => { const swipe…" at bounding box center [541, 362] width 467 height 501
paste textarea "});"
type textarea "});"
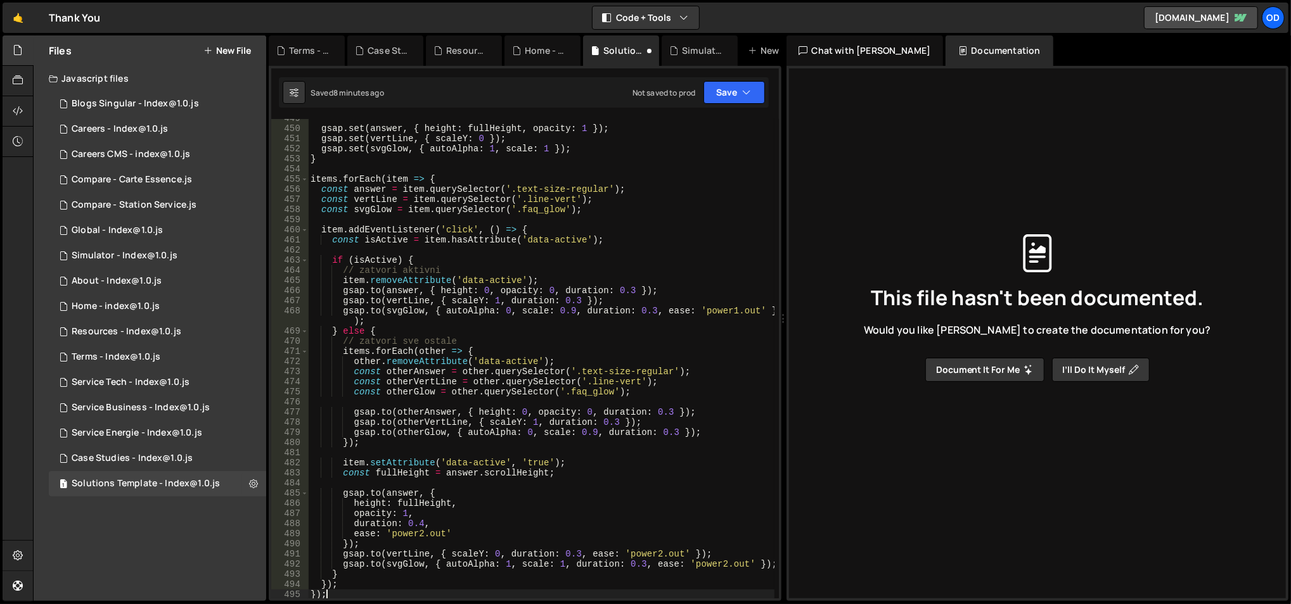
scroll to position [4608, 0]
